Goal: Task Accomplishment & Management: Use online tool/utility

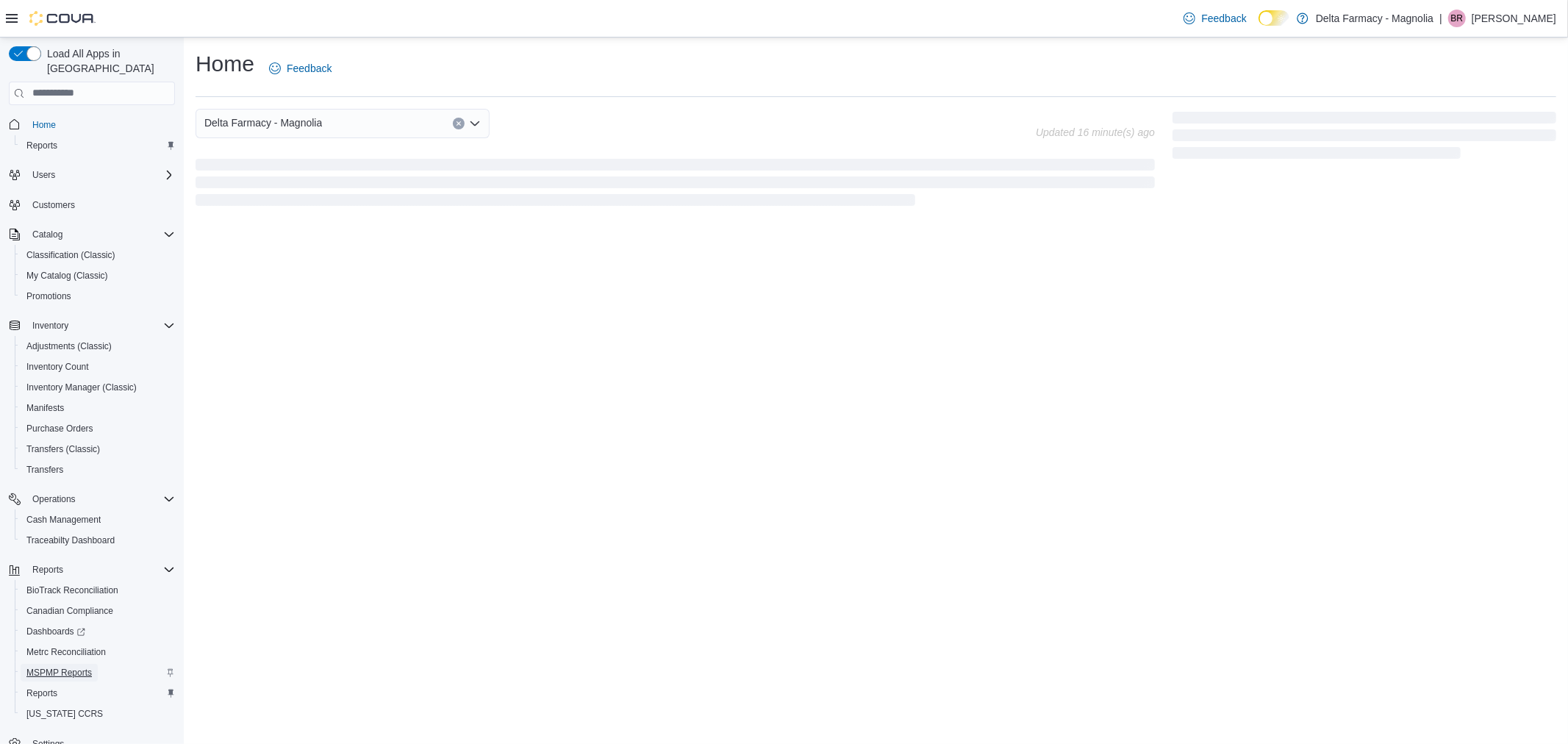
click at [79, 667] on span "MSPMP Reports" at bounding box center [59, 673] width 65 height 12
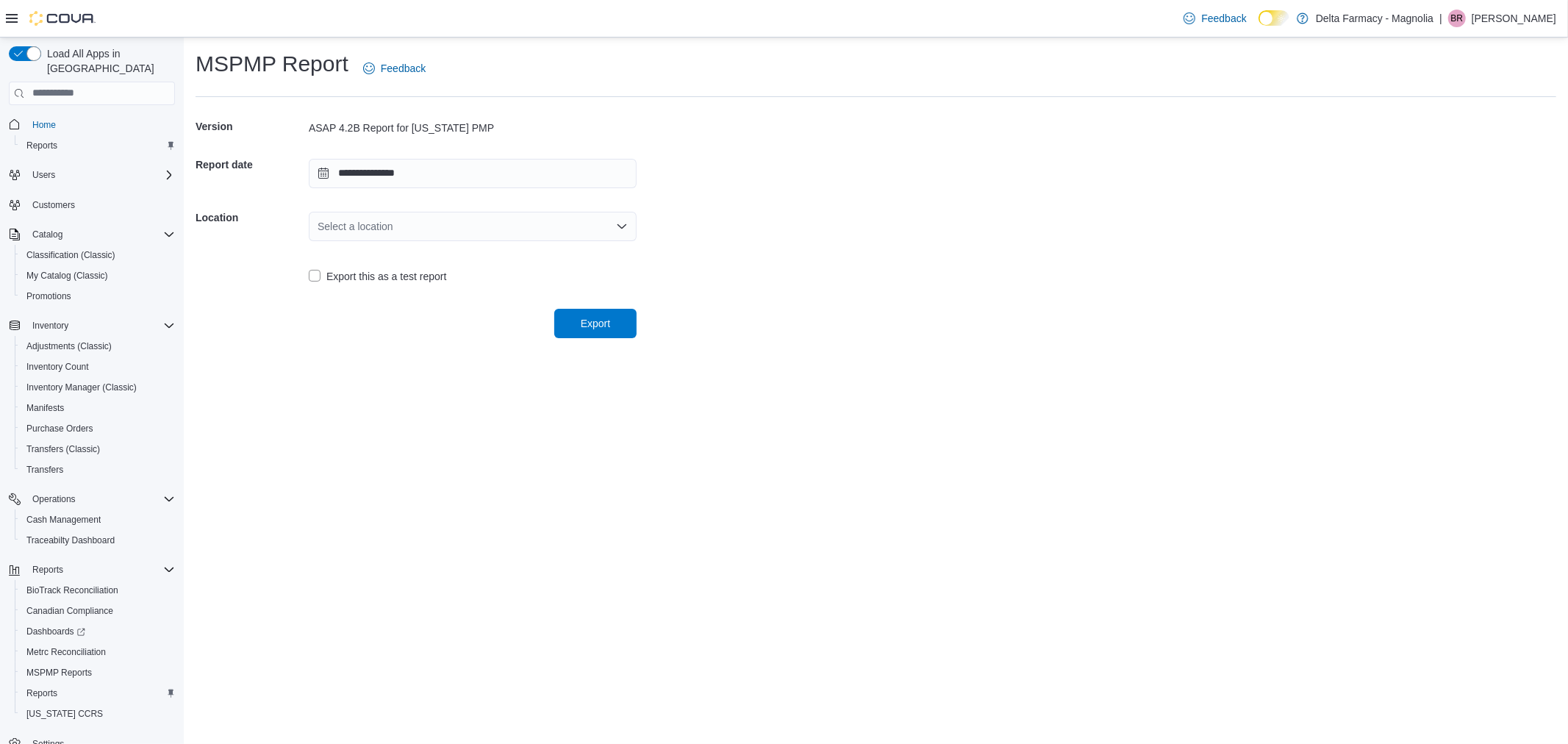
click at [416, 227] on div "Select a location" at bounding box center [472, 227] width 328 height 30
click at [421, 280] on button "Delta Farmacy - Magnolia" at bounding box center [472, 273] width 328 height 21
click at [601, 315] on span "Export" at bounding box center [596, 322] width 30 height 15
